Goal: Task Accomplishment & Management: Use online tool/utility

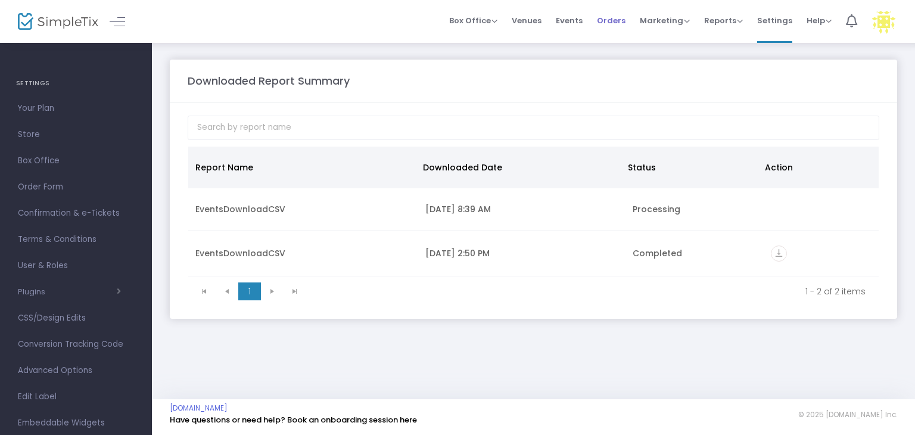
click at [617, 24] on span "Orders" at bounding box center [611, 20] width 29 height 30
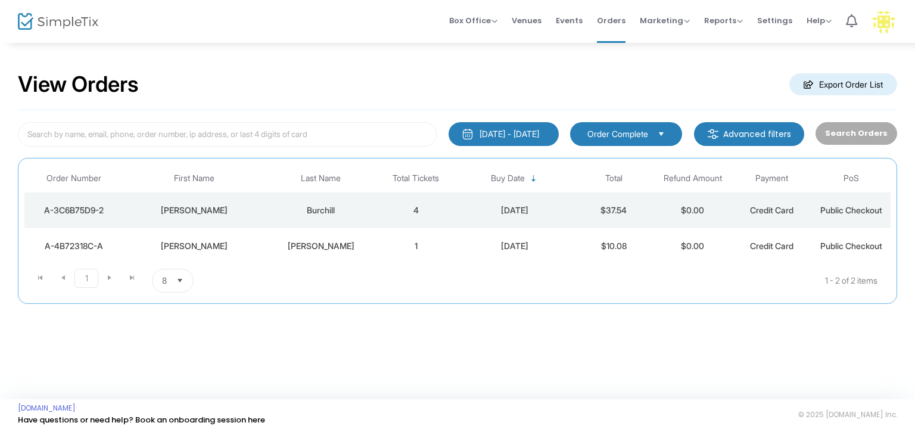
click at [490, 135] on div "[DATE] - [DATE]" at bounding box center [509, 134] width 60 height 12
click at [610, 358] on div "View Orders Export Order List 9/15/2025 - 9/15/2025 Last 30 Days Today Yesterda…" at bounding box center [457, 220] width 915 height 357
click at [539, 138] on div "9/15/2025 - 9/15/2025" at bounding box center [509, 134] width 60 height 12
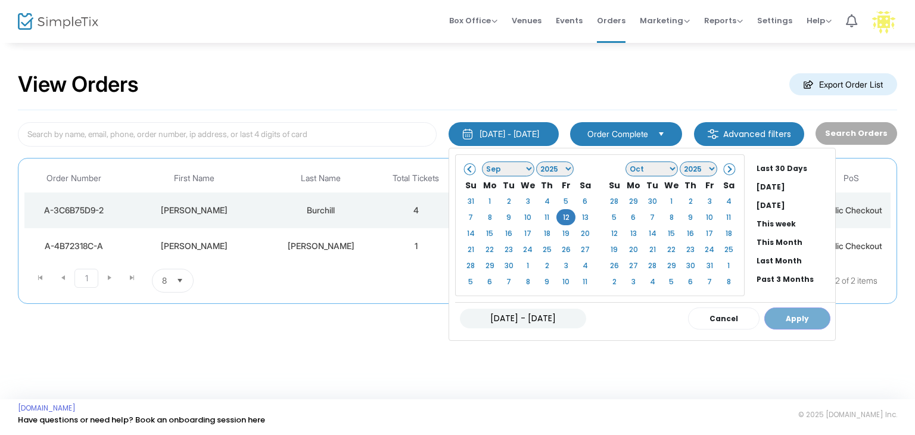
click at [671, 132] on span "Select" at bounding box center [662, 134] width 20 height 20
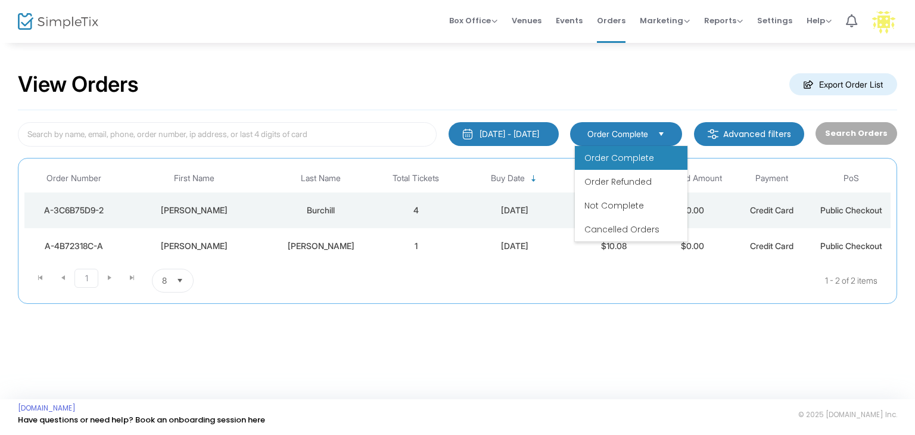
click at [732, 129] on m-button "Advanced filters" at bounding box center [749, 134] width 110 height 24
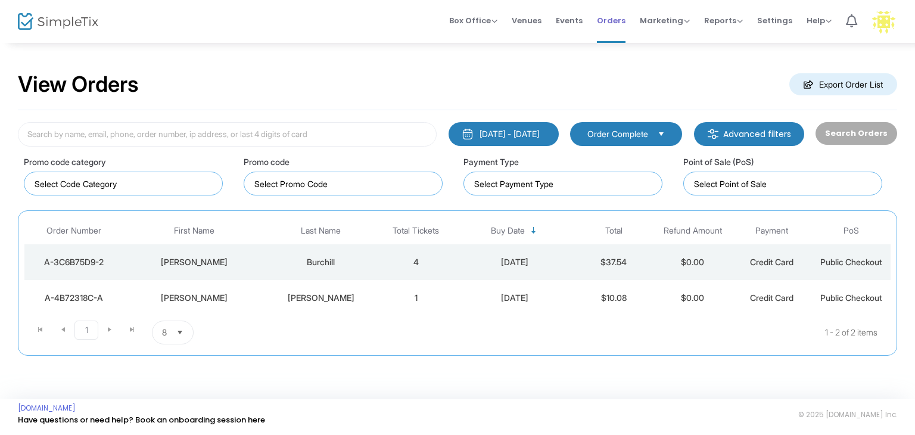
click at [618, 18] on span "Orders" at bounding box center [611, 20] width 29 height 30
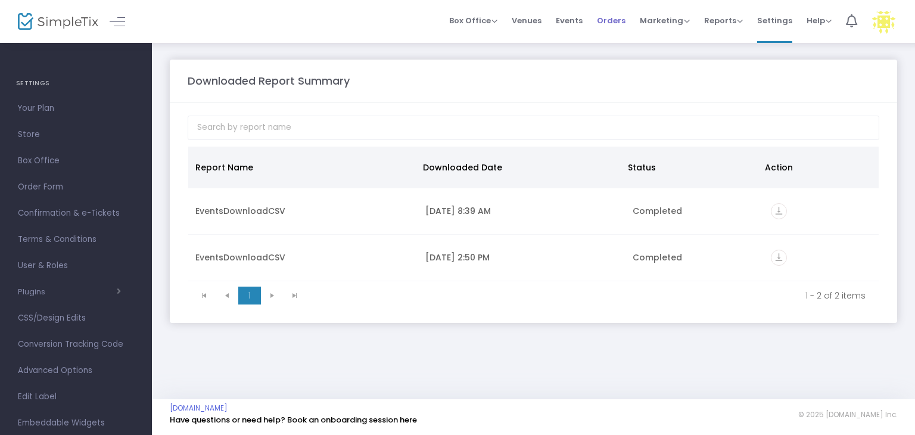
click at [611, 18] on span "Orders" at bounding box center [611, 20] width 29 height 30
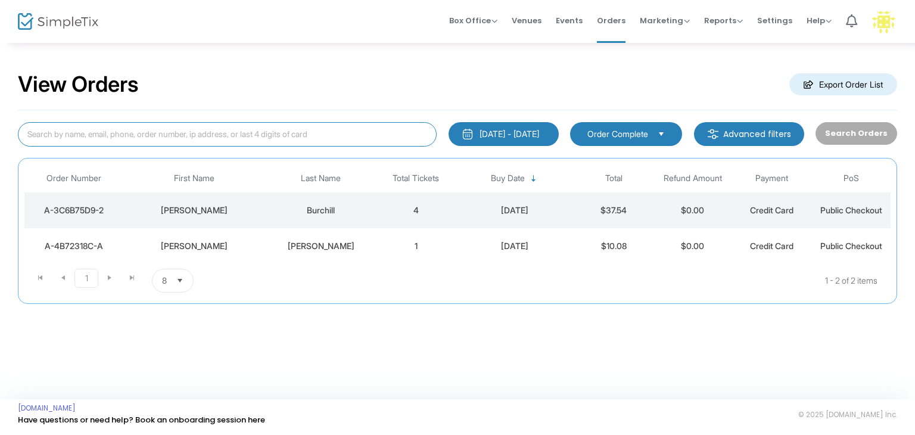
click at [345, 127] on input at bounding box center [227, 134] width 419 height 24
click at [854, 89] on m-button "Export Order List" at bounding box center [843, 84] width 108 height 22
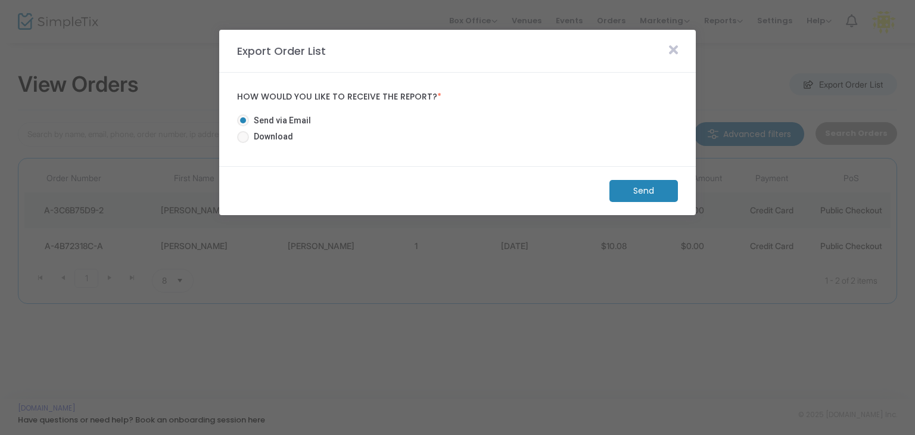
click at [674, 53] on icon at bounding box center [673, 49] width 9 height 13
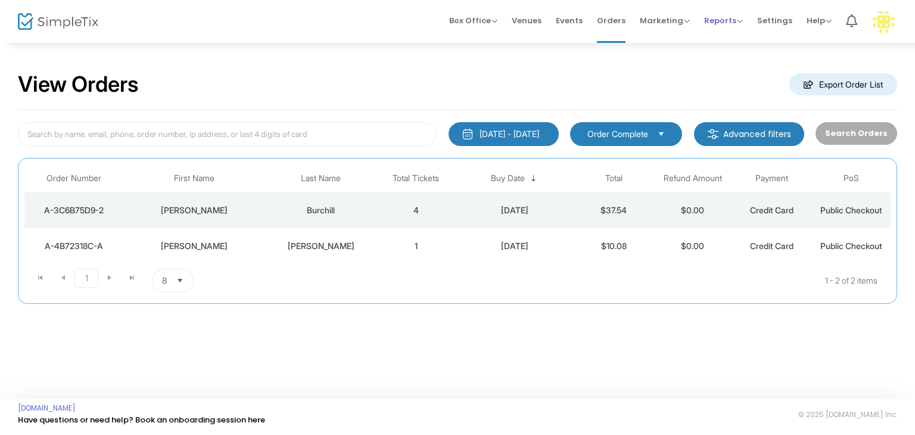
click at [728, 23] on span "Reports" at bounding box center [723, 20] width 39 height 11
click at [727, 58] on li "Sales Reports" at bounding box center [742, 63] width 77 height 23
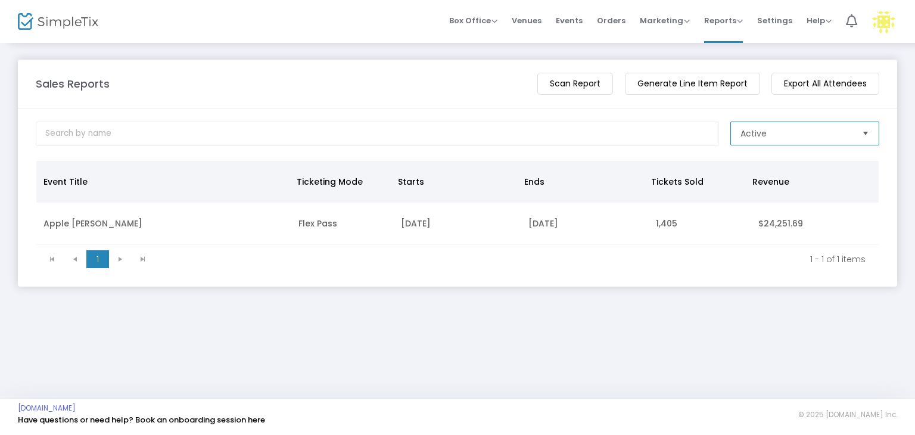
click at [795, 133] on span "Active" at bounding box center [796, 133] width 112 height 12
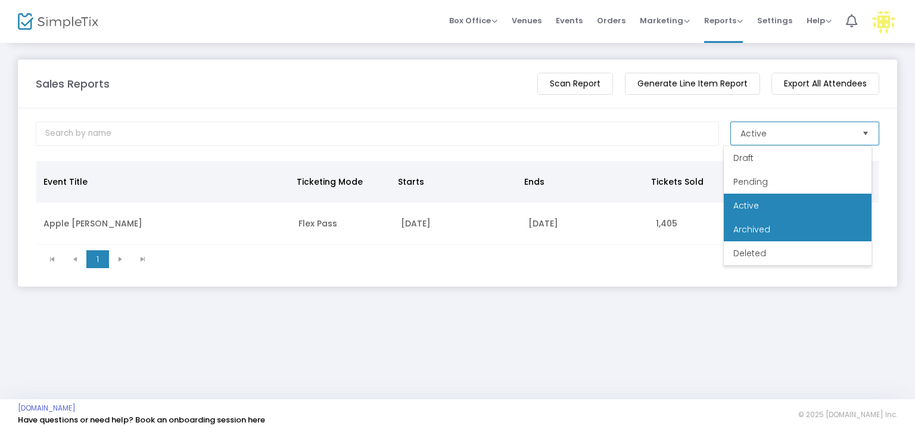
click at [772, 225] on li "Archived" at bounding box center [798, 229] width 148 height 24
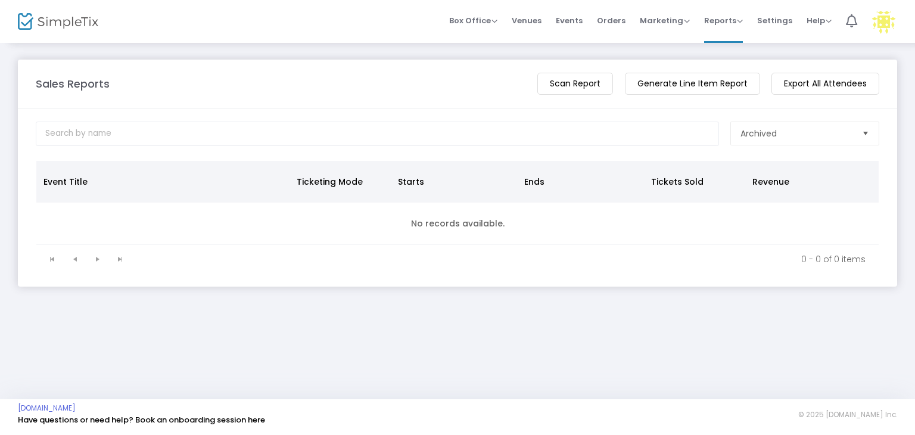
click at [690, 88] on m-button "Generate Line Item Report" at bounding box center [692, 84] width 135 height 22
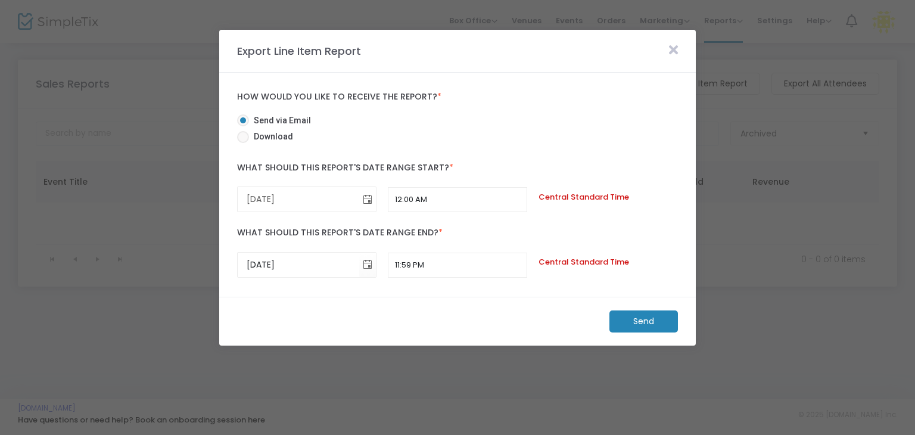
click at [368, 201] on span "Toggle calendar" at bounding box center [367, 199] width 20 height 20
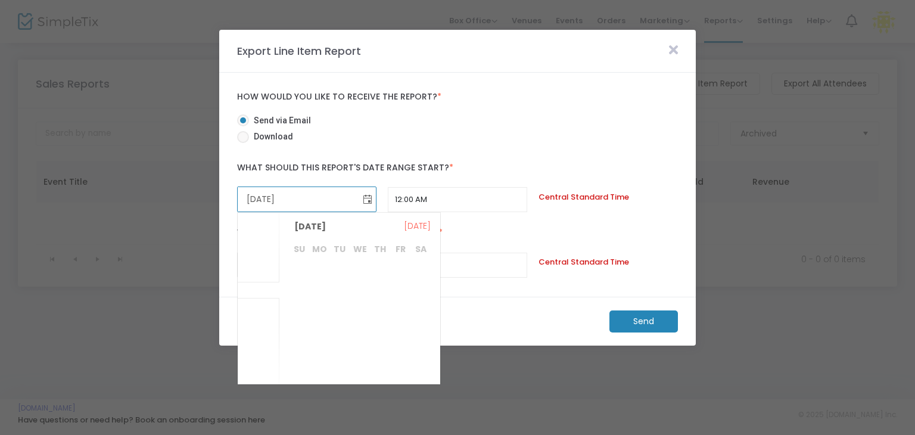
scroll to position [231629, 0]
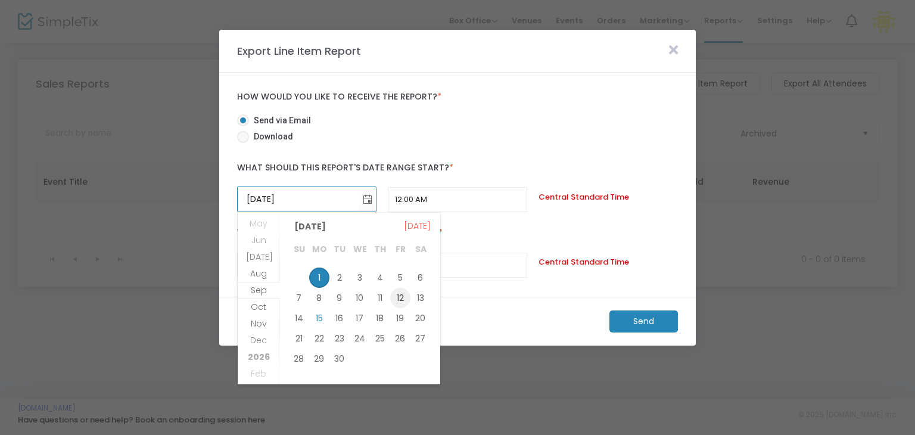
click at [396, 298] on span "12" at bounding box center [400, 298] width 20 height 20
type input "9/12/2025"
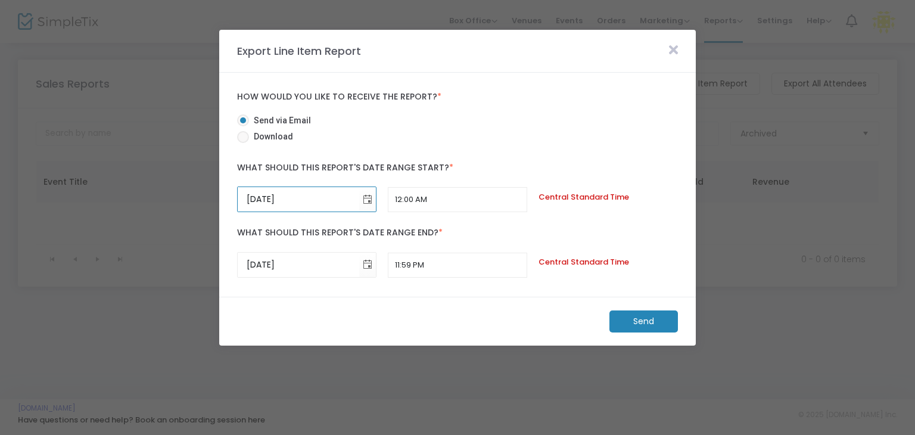
click at [517, 129] on div "Send via Email Download" at bounding box center [457, 130] width 453 height 33
click at [364, 263] on span "Toggle calendar" at bounding box center [367, 265] width 20 height 20
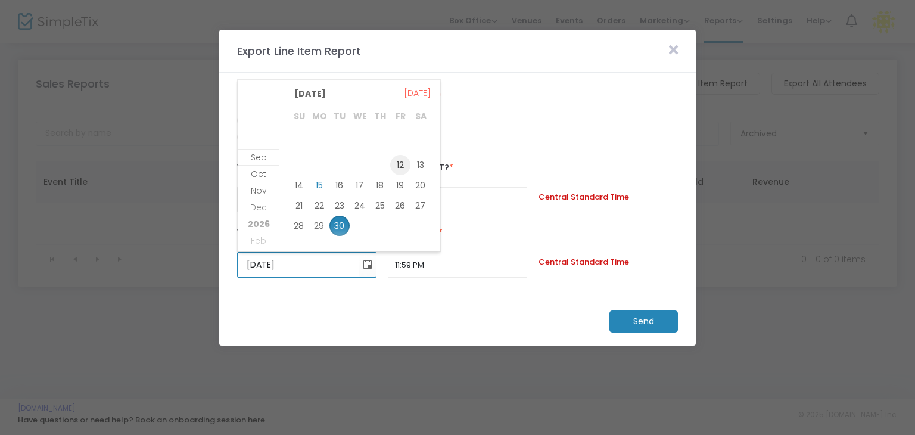
click at [403, 162] on span "12" at bounding box center [400, 165] width 20 height 20
type input "9/12/2025"
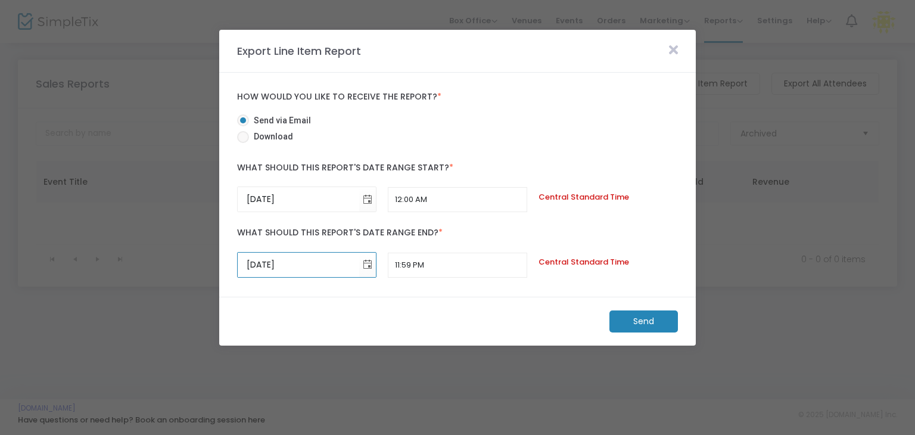
click at [645, 320] on m-button "Send" at bounding box center [643, 321] width 68 height 22
